Goal: Transaction & Acquisition: Purchase product/service

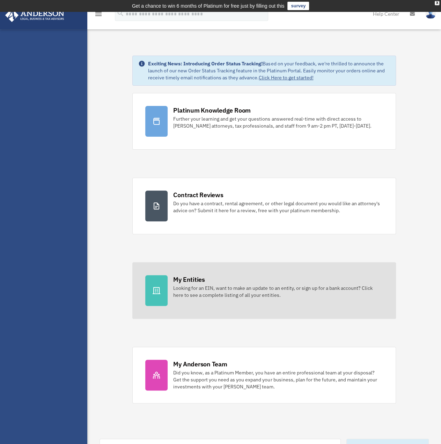
click at [236, 291] on div "Looking for an EIN, want to make an update to an entity, or sign up for a bank …" at bounding box center [278, 292] width 210 height 14
click at [192, 285] on div "Looking for an EIN, want to make an update to an entity, or sign up for a bank …" at bounding box center [278, 292] width 210 height 14
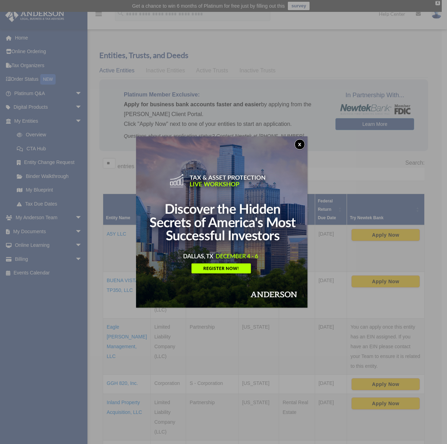
click at [30, 260] on div "x" at bounding box center [223, 222] width 447 height 444
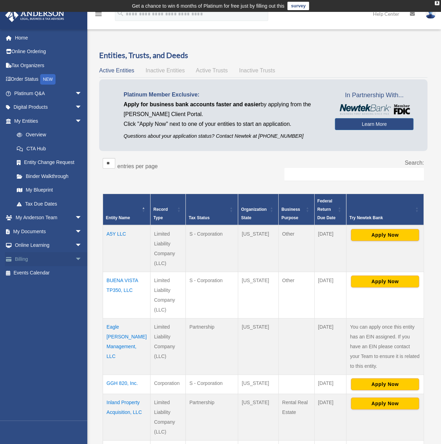
click at [34, 258] on link "Billing arrow_drop_down" at bounding box center [49, 259] width 88 height 14
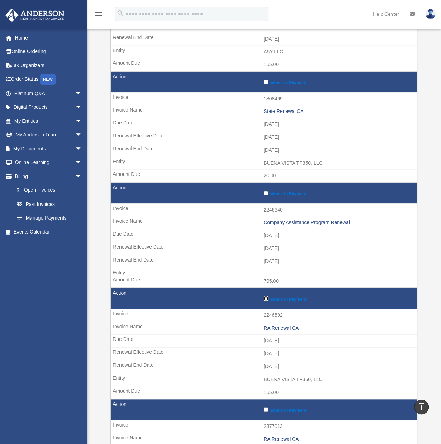
scroll to position [140, 0]
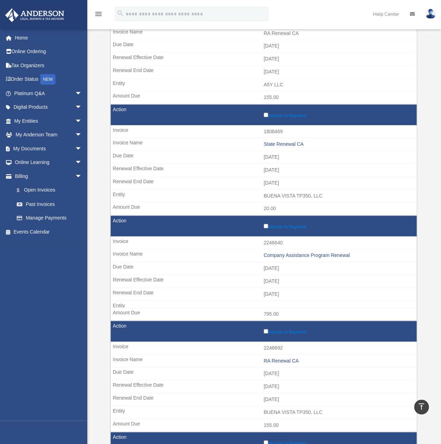
click at [268, 223] on label "Include in Payment" at bounding box center [339, 225] width 150 height 7
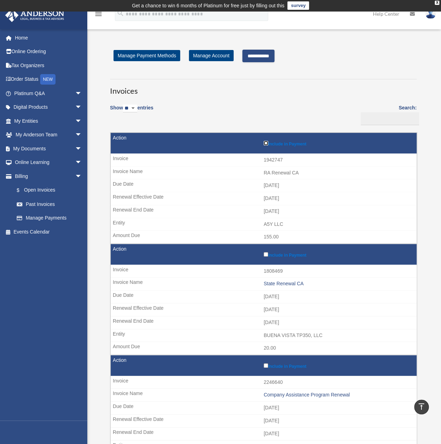
scroll to position [0, 0]
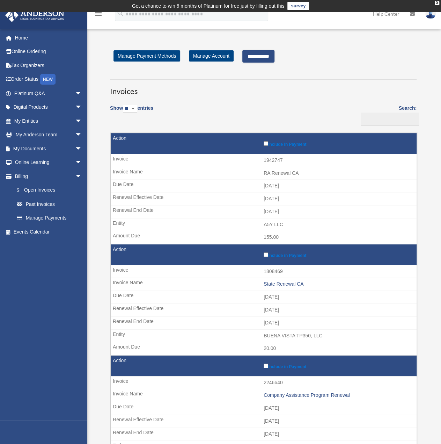
click at [275, 60] on input "**********" at bounding box center [259, 56] width 32 height 13
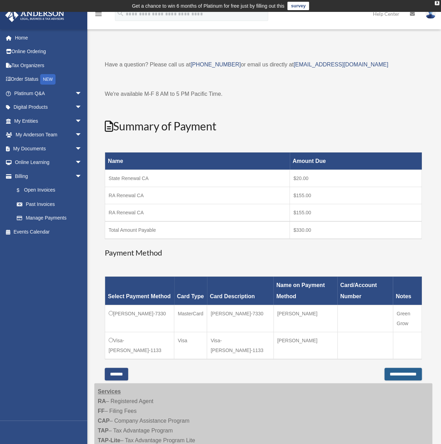
click at [405, 373] on input "**********" at bounding box center [403, 374] width 37 height 13
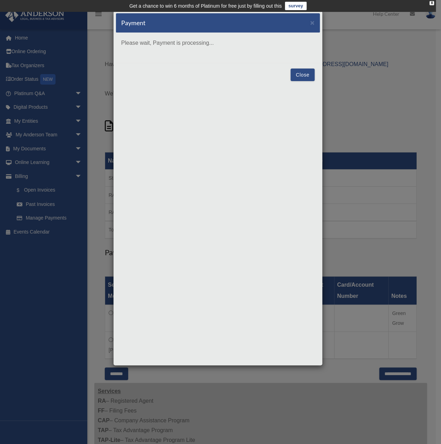
click at [298, 72] on button "Close" at bounding box center [303, 75] width 24 height 13
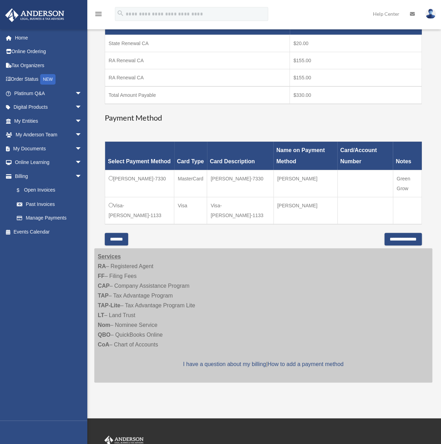
scroll to position [175, 0]
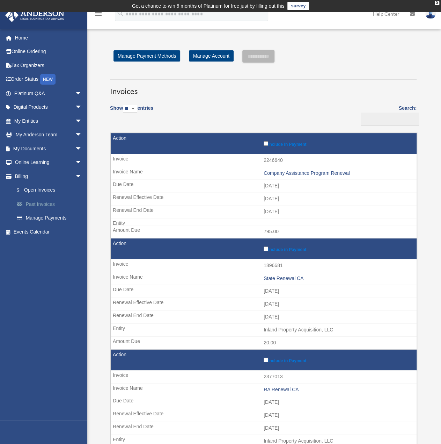
click at [49, 207] on link "Past Invoices" at bounding box center [51, 204] width 83 height 14
